Goal: Information Seeking & Learning: Learn about a topic

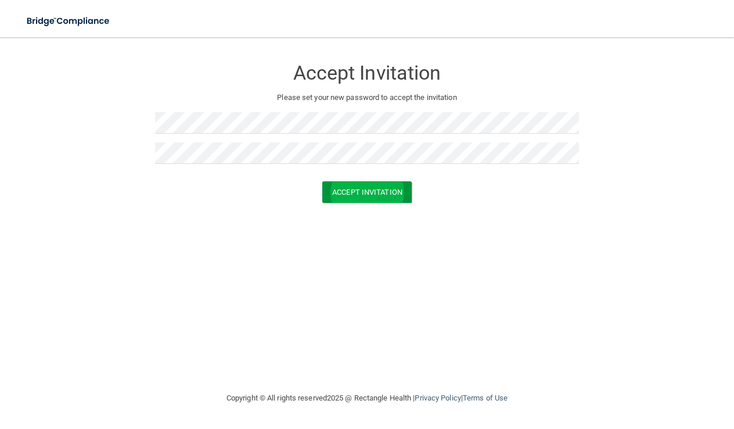
click at [346, 188] on button "Accept Invitation" at bounding box center [366, 191] width 89 height 21
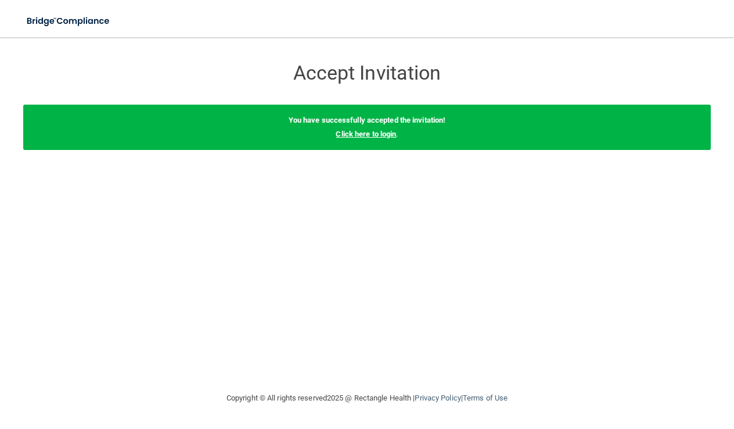
click at [389, 133] on link "Click here to login" at bounding box center [366, 134] width 60 height 9
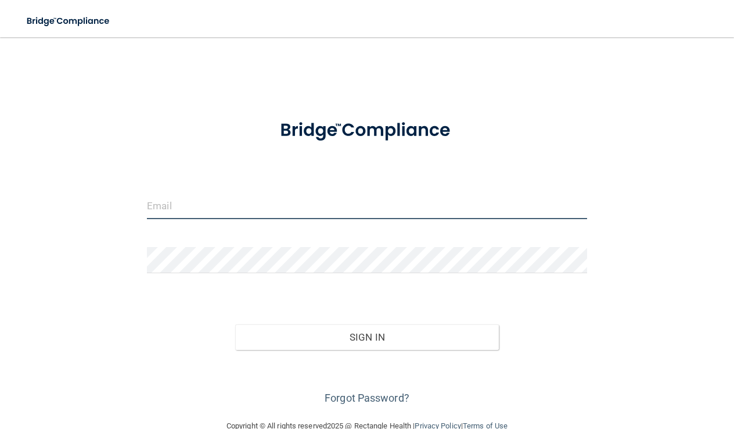
type input "[EMAIL_ADDRESS][DOMAIN_NAME]"
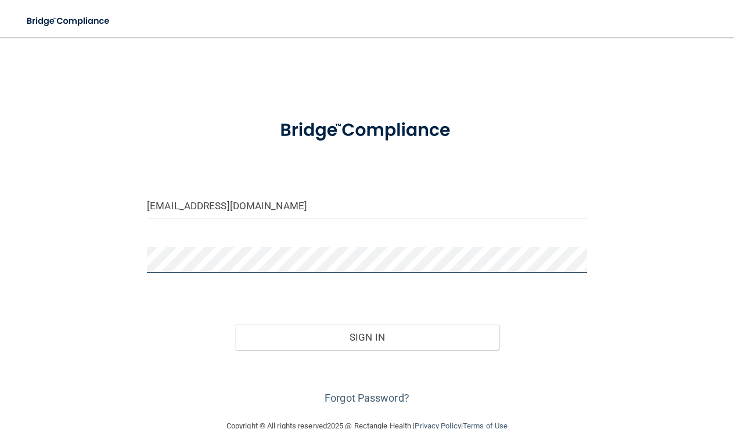
click at [367, 336] on button "Sign In" at bounding box center [367, 337] width 264 height 26
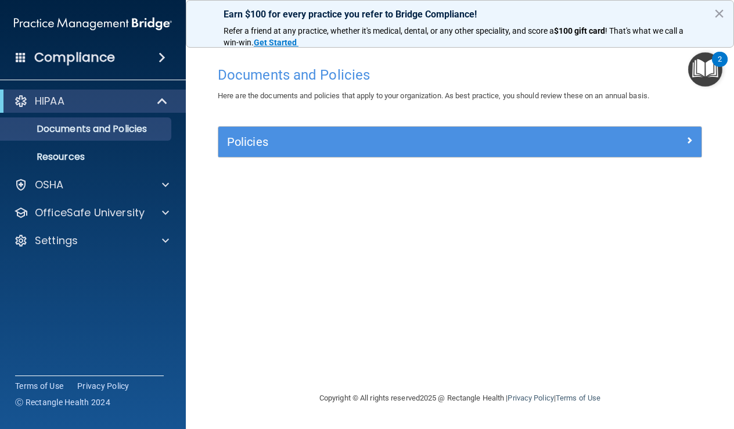
click at [160, 102] on span at bounding box center [164, 101] width 10 height 14
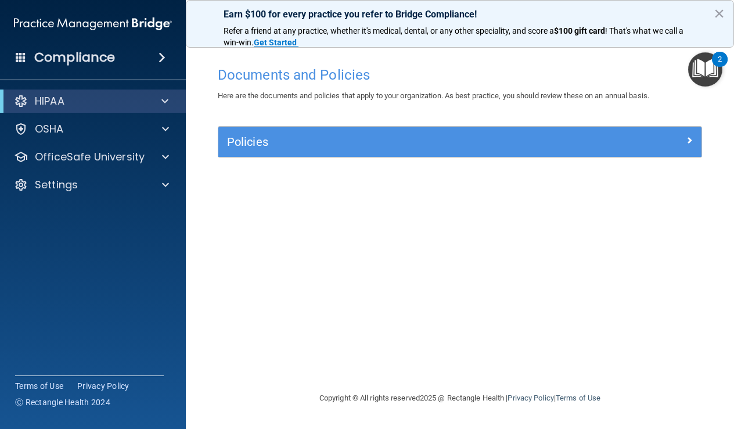
click at [690, 138] on span at bounding box center [689, 140] width 7 height 14
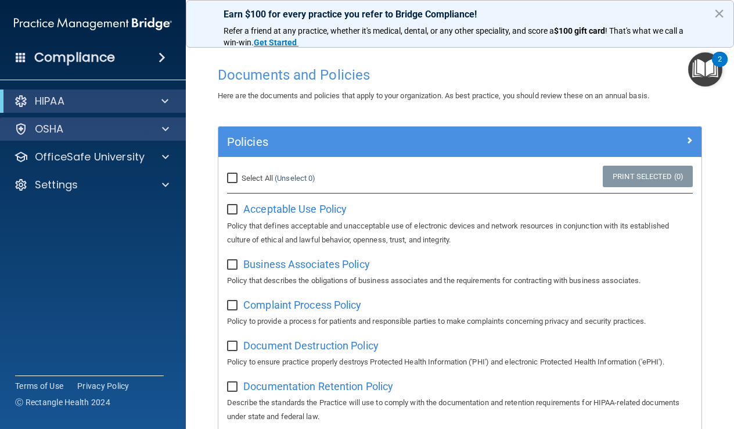
click at [50, 124] on p "OSHA" at bounding box center [49, 129] width 29 height 14
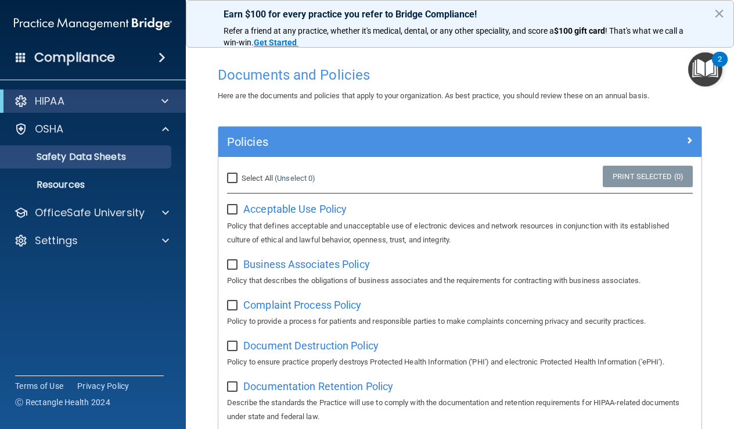
click at [55, 159] on p "Safety Data Sheets" at bounding box center [87, 157] width 159 height 12
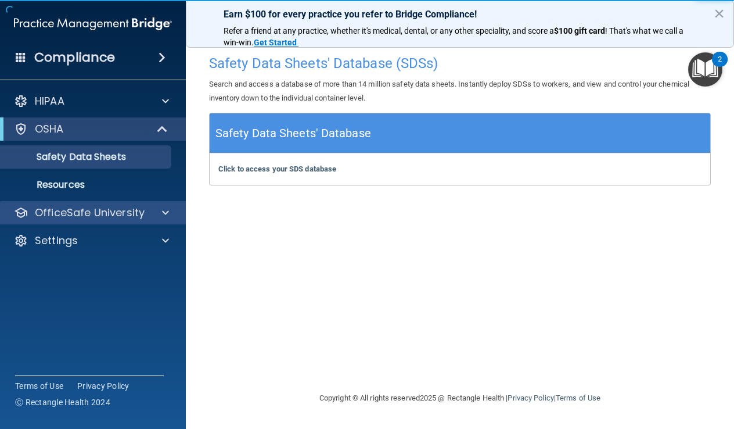
click at [152, 205] on div "OfficeSafe University" at bounding box center [93, 212] width 187 height 23
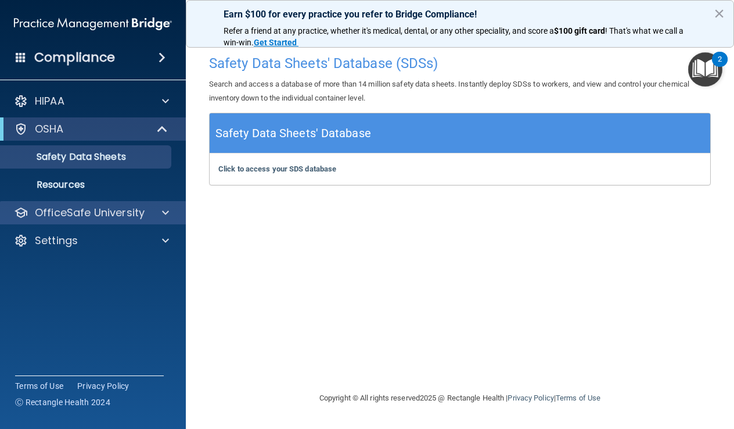
click at [164, 210] on span at bounding box center [165, 213] width 7 height 14
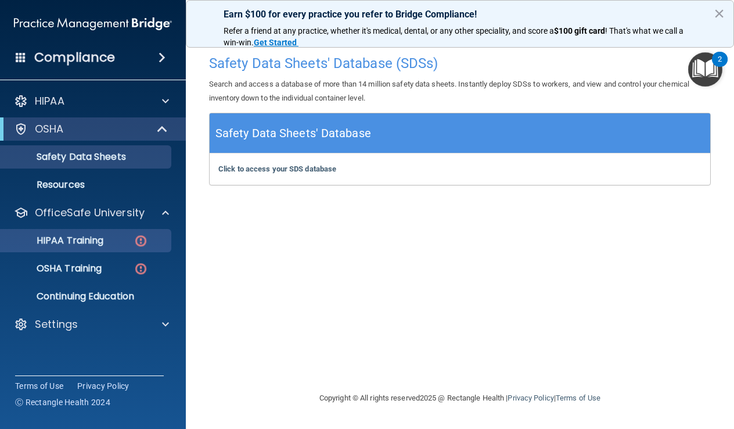
click at [96, 236] on p "HIPAA Training" at bounding box center [56, 241] width 96 height 12
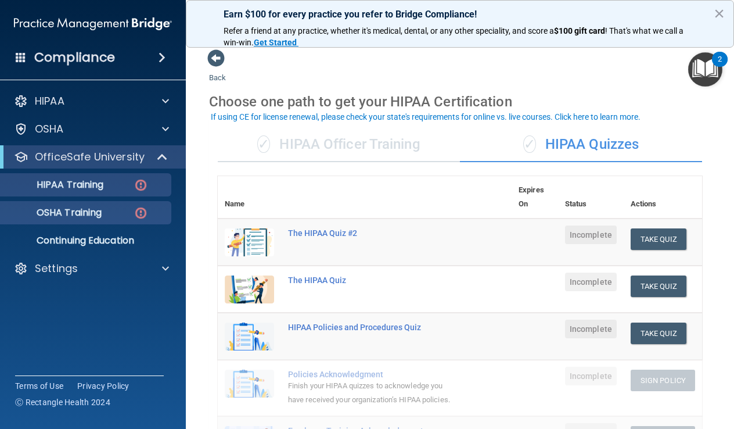
click at [84, 209] on p "OSHA Training" at bounding box center [55, 213] width 94 height 12
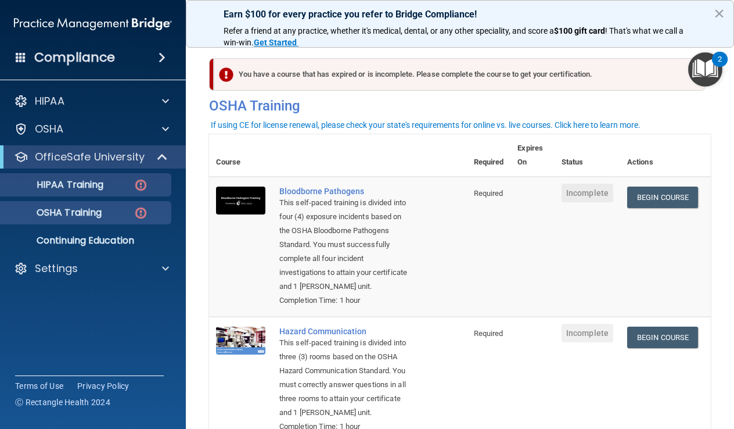
click at [87, 186] on p "HIPAA Training" at bounding box center [56, 185] width 96 height 12
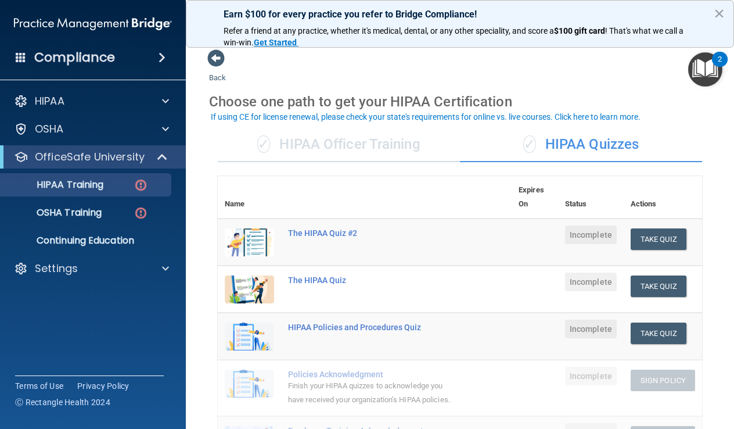
click at [359, 144] on div "✓ HIPAA Officer Training" at bounding box center [339, 144] width 242 height 35
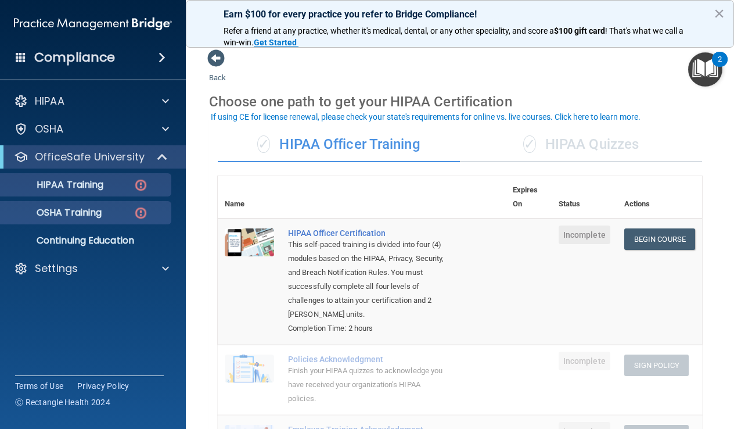
click at [63, 213] on p "OSHA Training" at bounding box center [55, 213] width 94 height 12
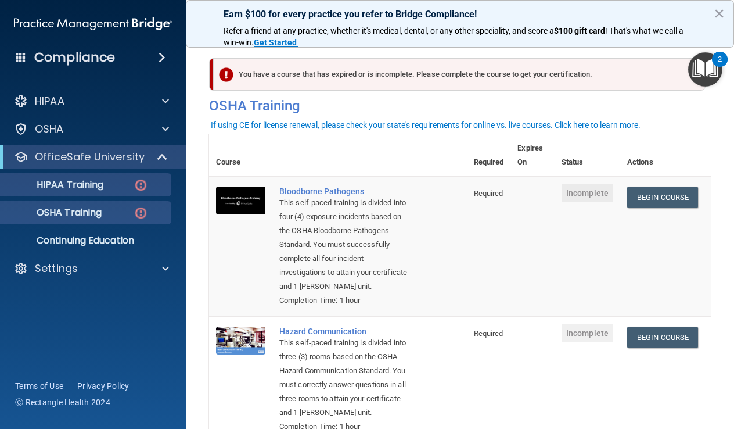
click at [109, 192] on link "HIPAA Training" at bounding box center [79, 184] width 183 height 23
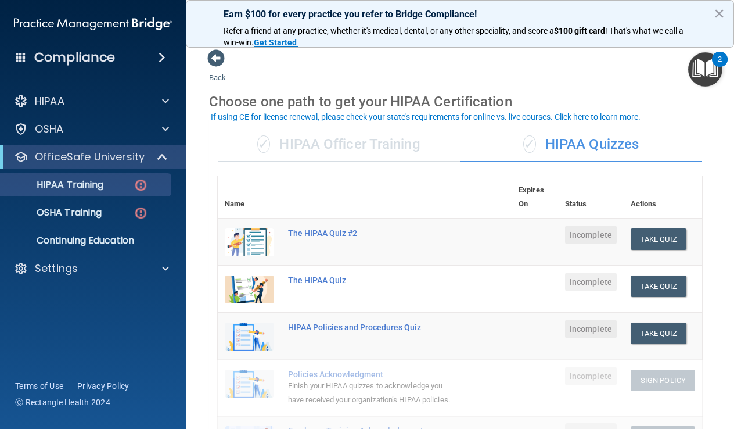
click at [325, 139] on div "✓ HIPAA Officer Training" at bounding box center [339, 144] width 242 height 35
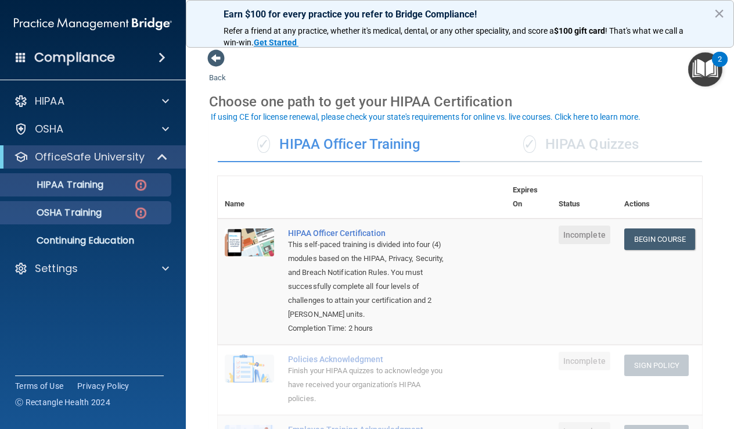
click at [87, 213] on p "OSHA Training" at bounding box center [55, 213] width 94 height 12
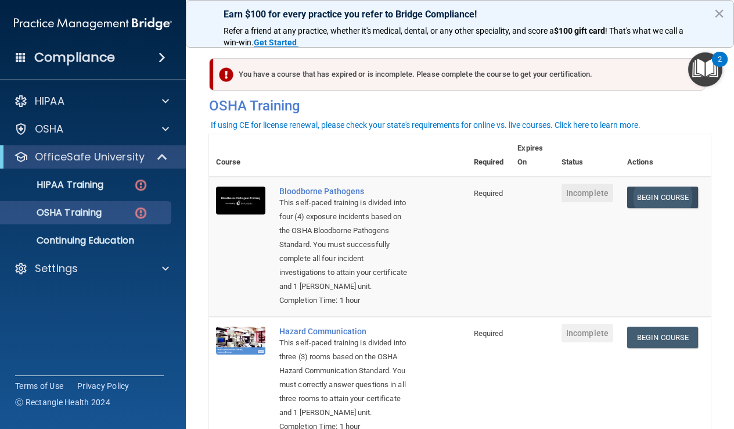
click at [687, 194] on link "Begin Course" at bounding box center [662, 197] width 71 height 21
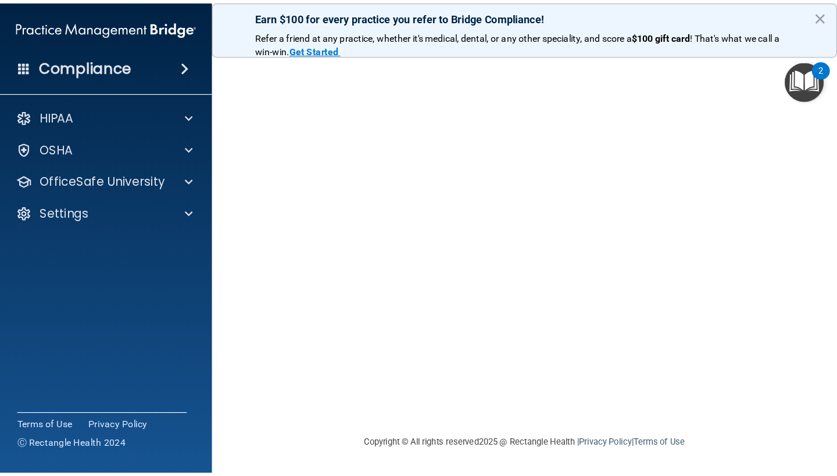
scroll to position [20, 0]
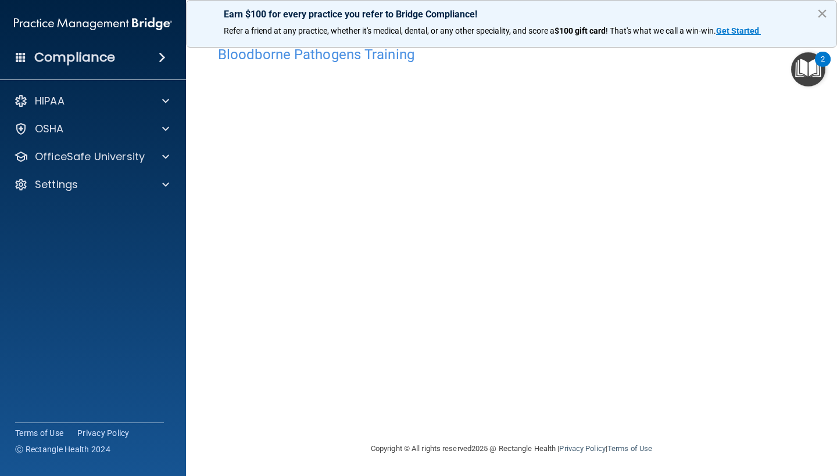
click at [734, 16] on button "×" at bounding box center [821, 13] width 11 height 19
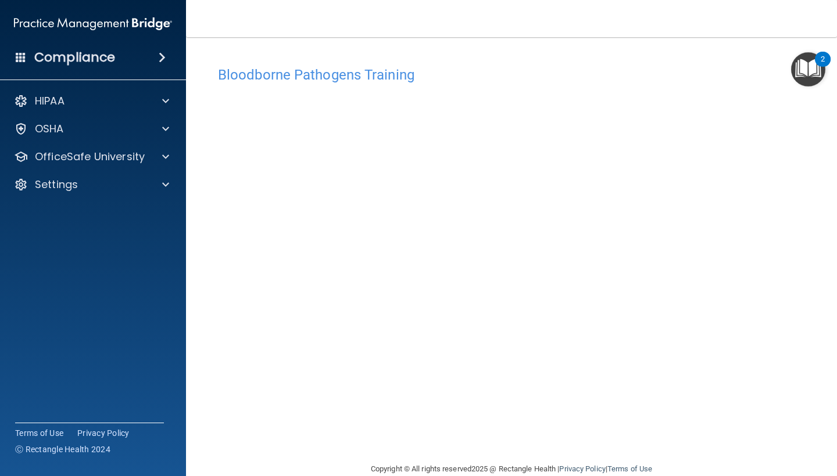
scroll to position [0, 0]
click at [85, 52] on h4 "Compliance" at bounding box center [74, 57] width 81 height 16
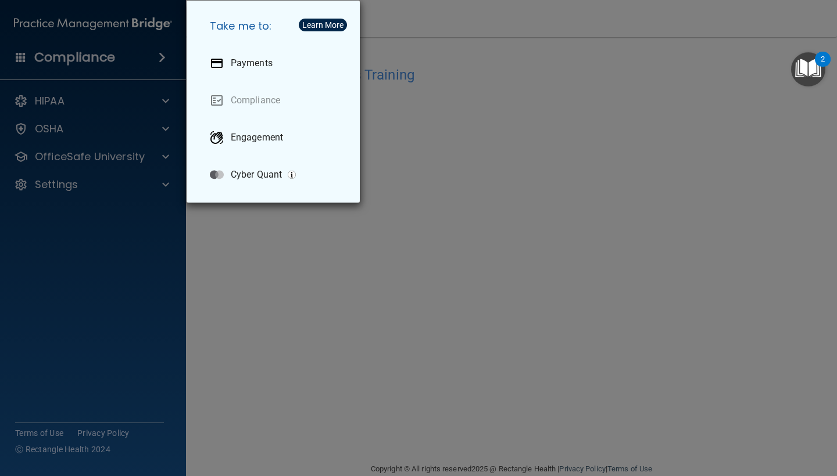
click at [100, 152] on div "Take me to: Payments Compliance Engagement Cyber Quant" at bounding box center [418, 238] width 837 height 476
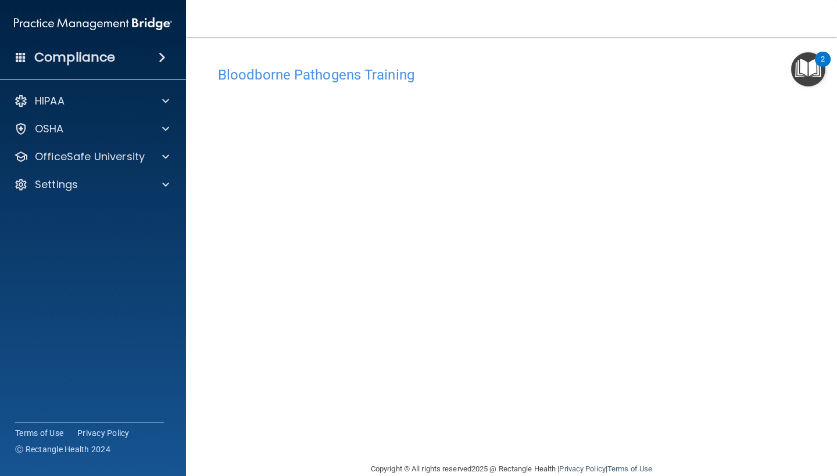
click at [82, 24] on img at bounding box center [93, 23] width 158 height 23
click at [155, 24] on img at bounding box center [93, 23] width 158 height 23
click at [96, 99] on div "HIPAA" at bounding box center [77, 101] width 144 height 14
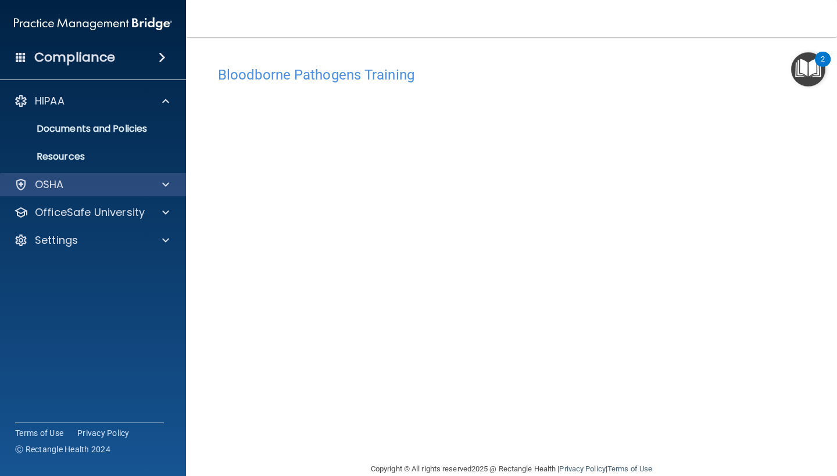
click at [80, 188] on div "OSHA" at bounding box center [77, 185] width 144 height 14
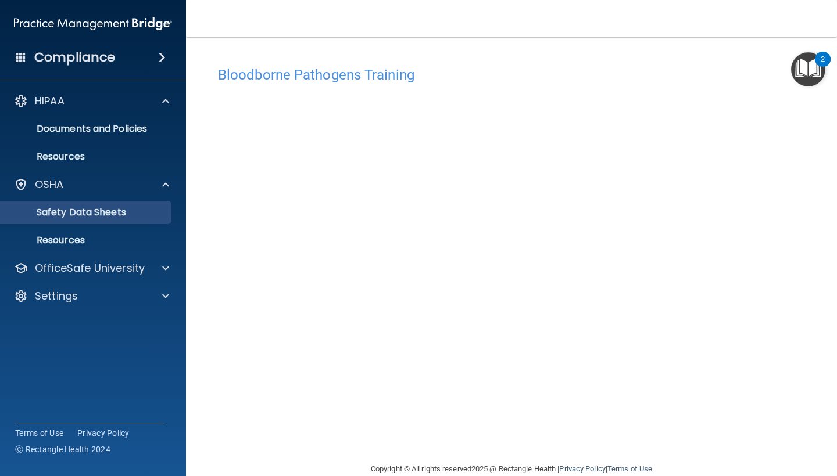
click at [76, 214] on p "Safety Data Sheets" at bounding box center [87, 213] width 159 height 12
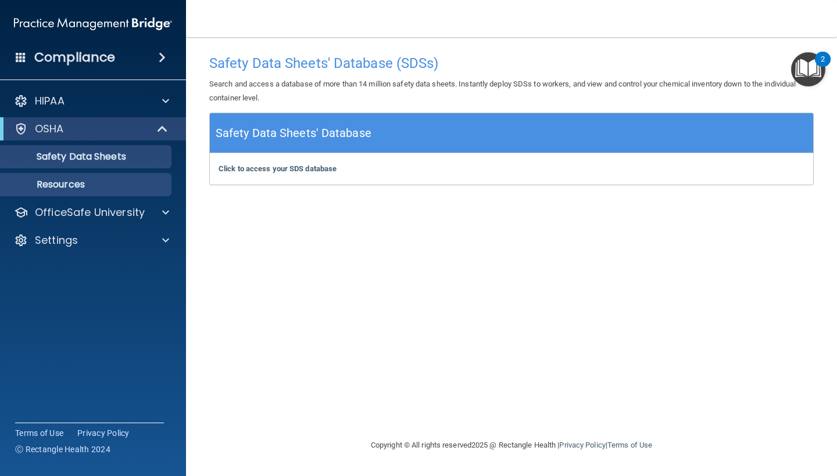
click at [99, 183] on p "Resources" at bounding box center [87, 185] width 159 height 12
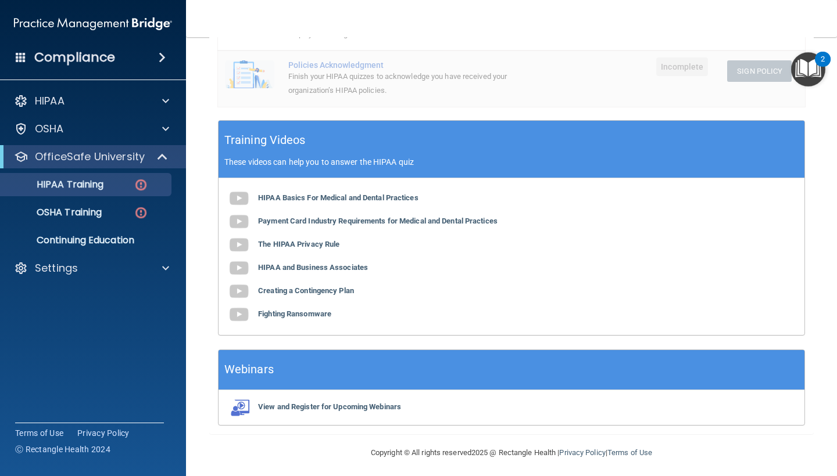
scroll to position [351, 0]
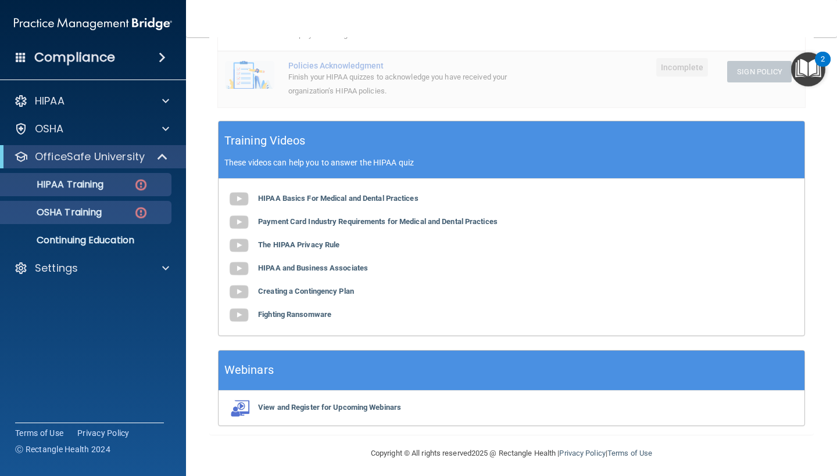
click at [72, 210] on p "OSHA Training" at bounding box center [55, 213] width 94 height 12
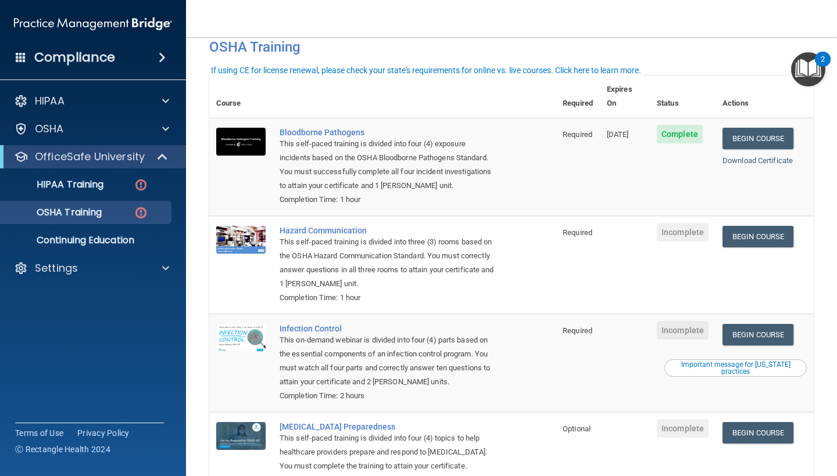
scroll to position [54, 0]
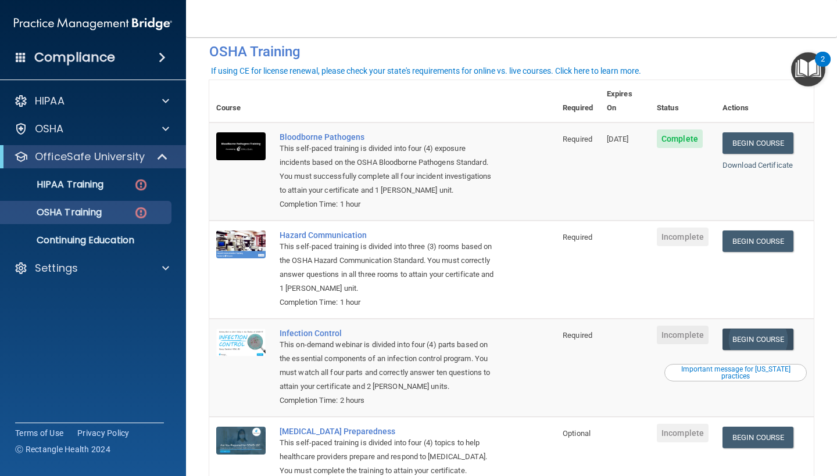
click at [777, 329] on link "Begin Course" at bounding box center [757, 339] width 71 height 21
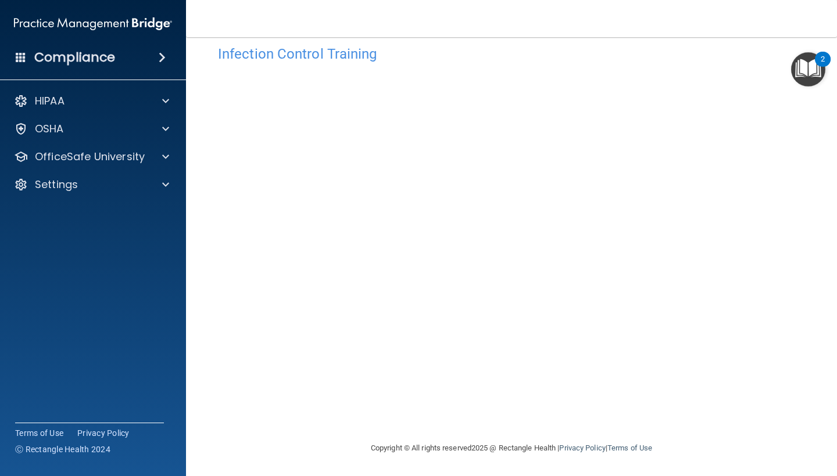
scroll to position [20, 0]
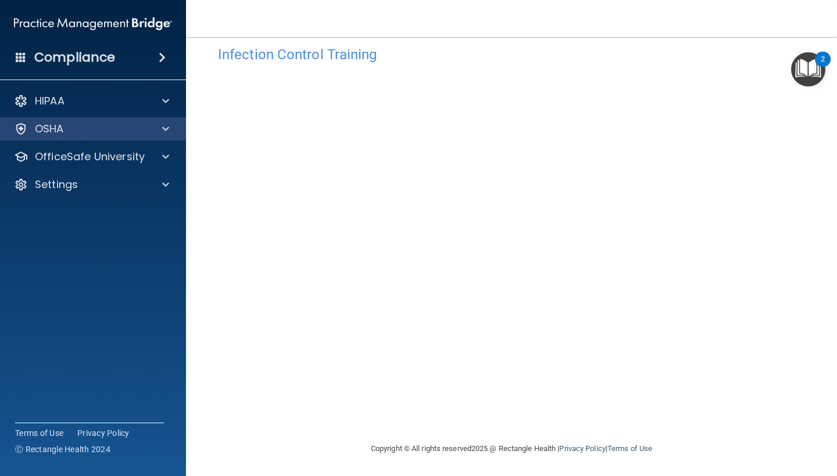
click at [147, 135] on div "OSHA" at bounding box center [77, 129] width 144 height 14
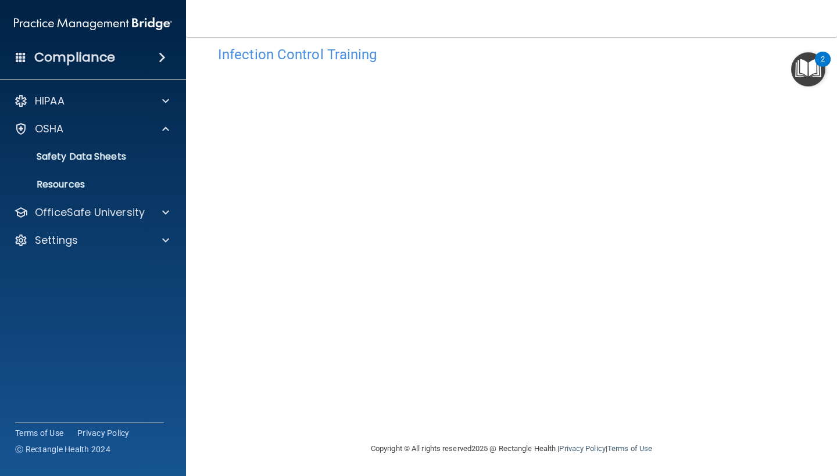
click at [107, 57] on h4 "Compliance" at bounding box center [74, 57] width 81 height 16
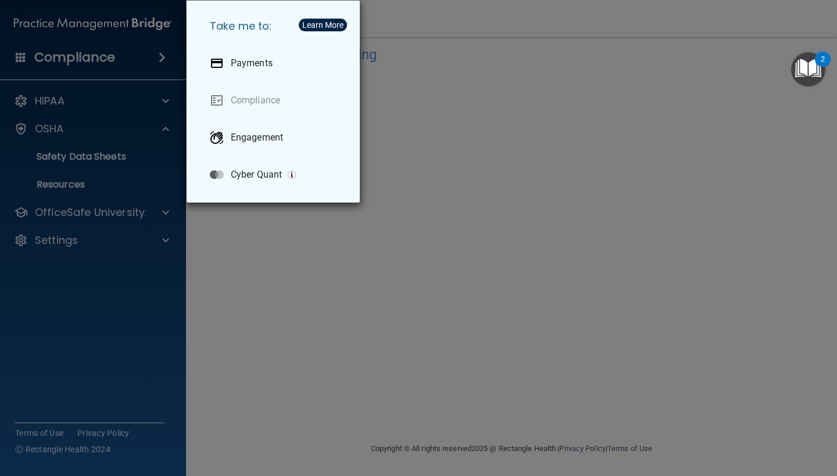
click at [96, 272] on div "Take me to: Payments Compliance Engagement Cyber Quant" at bounding box center [418, 238] width 837 height 476
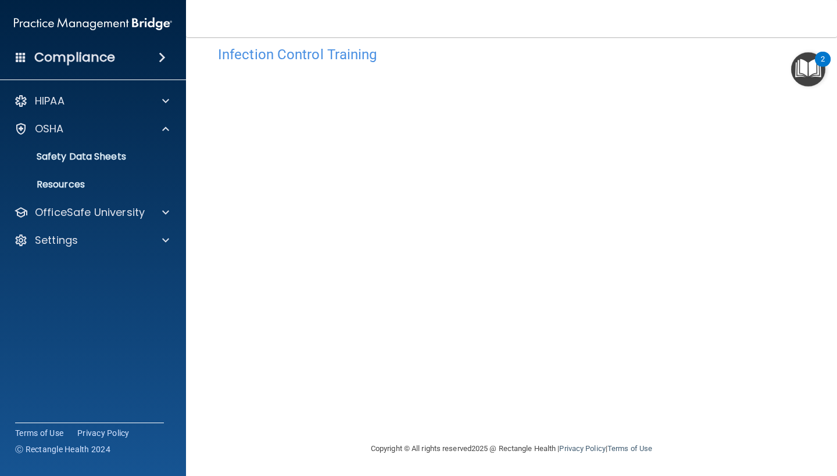
click at [23, 55] on span at bounding box center [21, 57] width 10 height 10
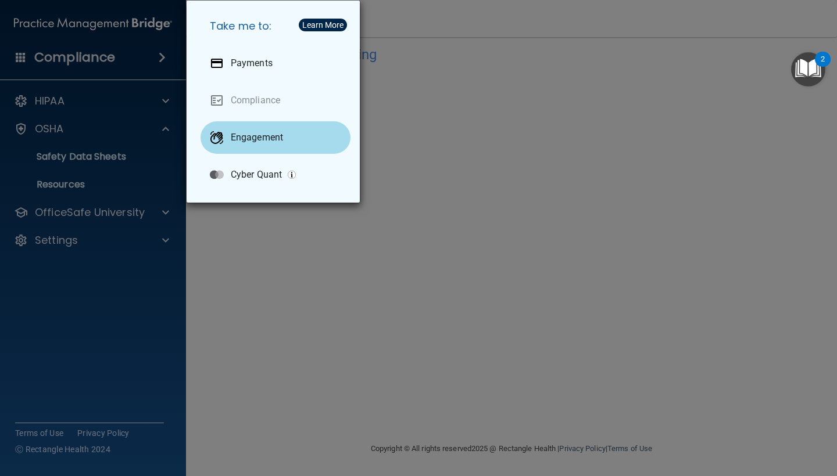
click at [252, 131] on div "Engagement" at bounding box center [275, 137] width 150 height 33
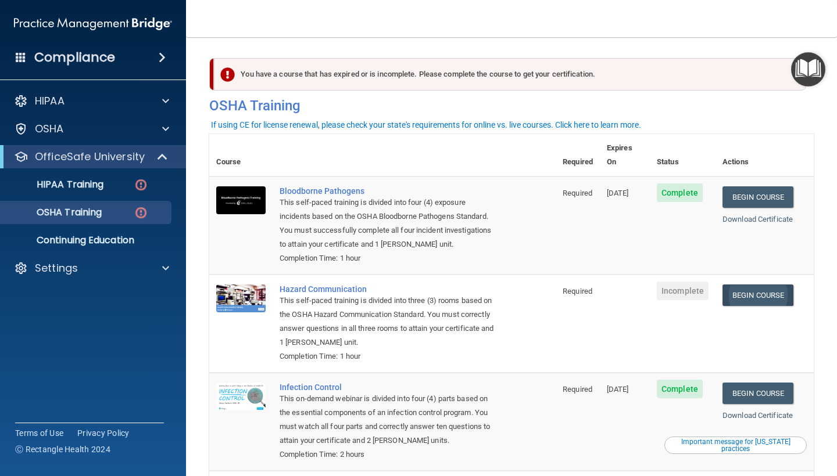
click at [765, 285] on link "Begin Course" at bounding box center [757, 295] width 71 height 21
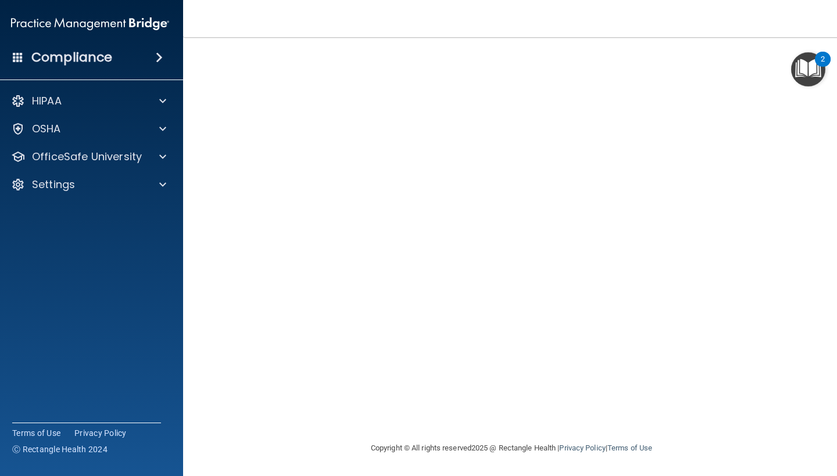
scroll to position [46, 0]
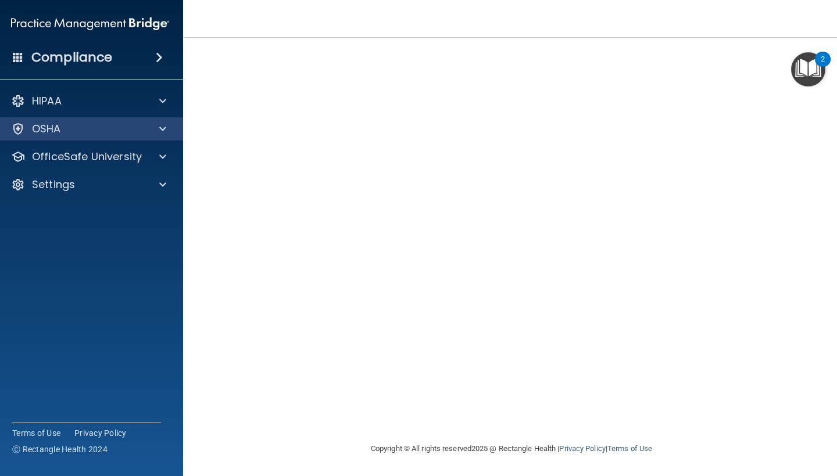
click at [167, 123] on div at bounding box center [160, 129] width 29 height 14
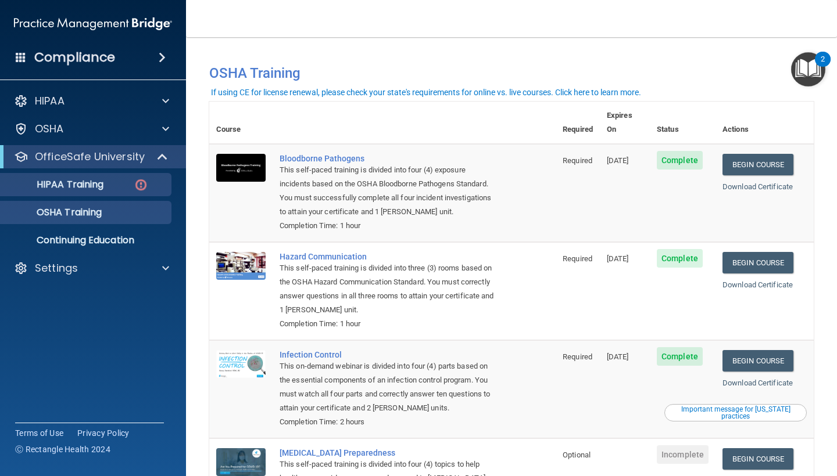
click at [63, 187] on p "HIPAA Training" at bounding box center [56, 185] width 96 height 12
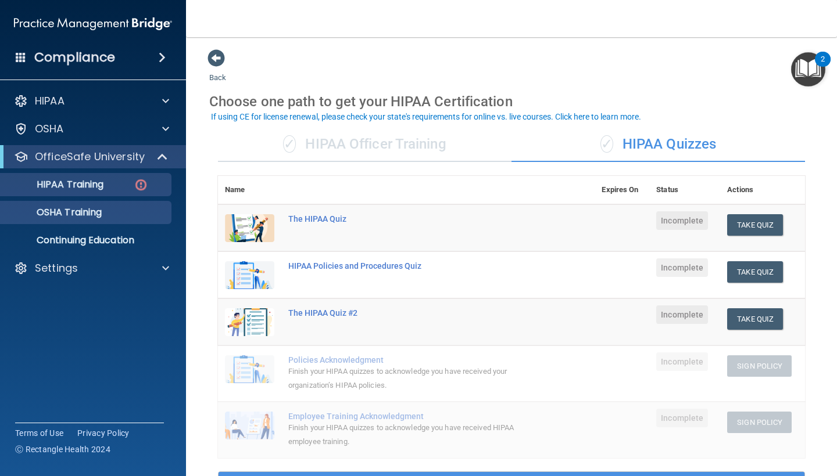
click at [80, 217] on p "OSHA Training" at bounding box center [55, 213] width 94 height 12
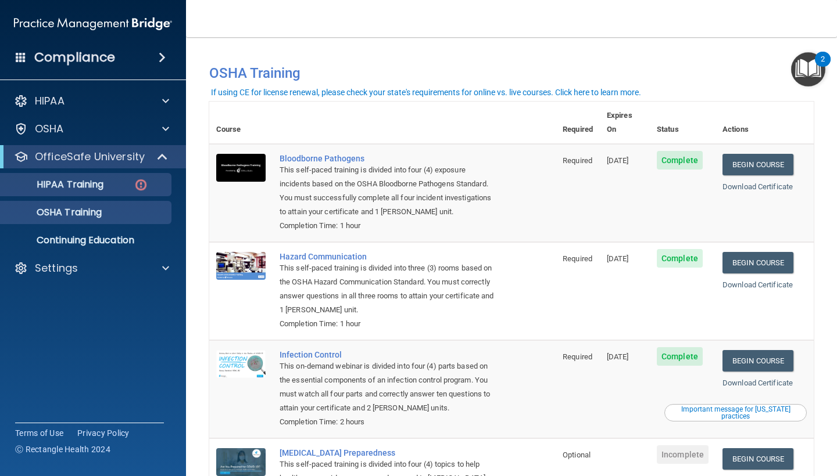
click at [75, 189] on p "HIPAA Training" at bounding box center [56, 185] width 96 height 12
